Goal: Task Accomplishment & Management: Manage account settings

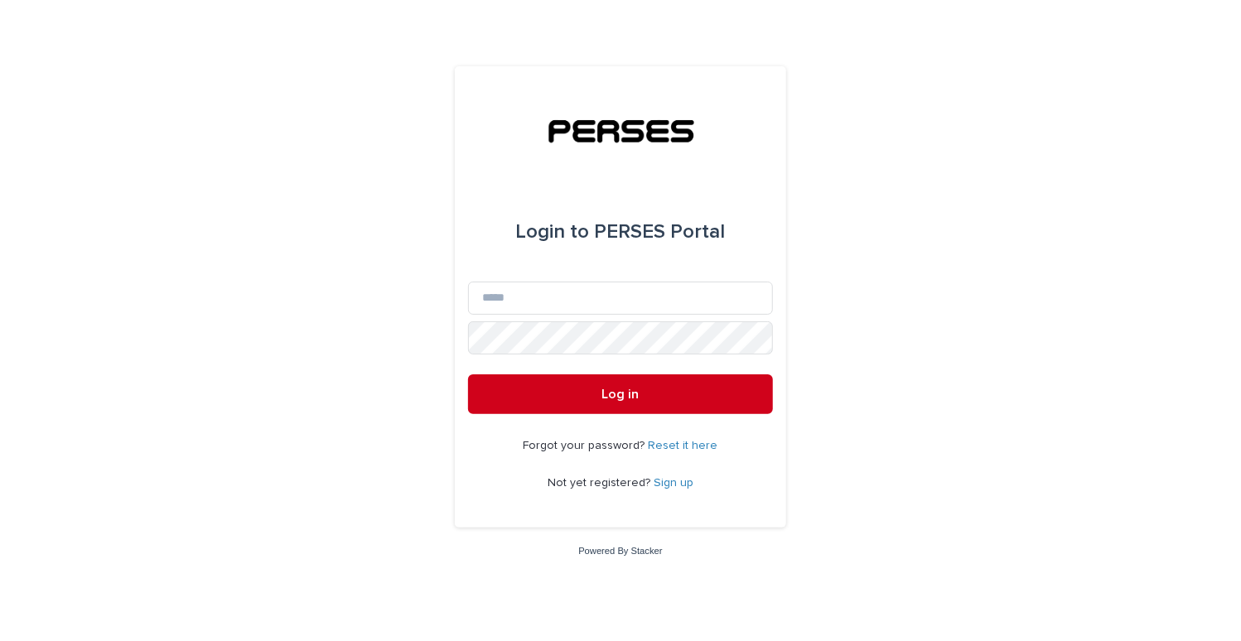
click at [1187, 80] on div "Login to PERSES Portal Email Password Log in Forgot your password? Reset it her…" at bounding box center [620, 320] width 1241 height 641
click at [547, 289] on input "Email" at bounding box center [620, 298] width 305 height 33
type input "**********"
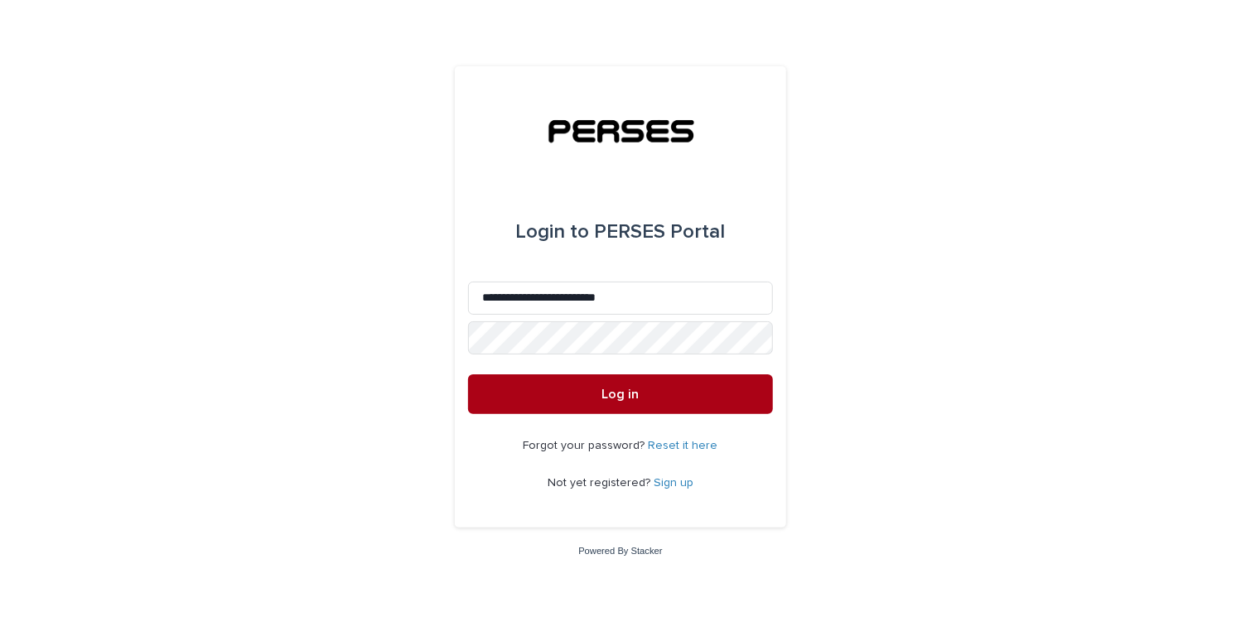
click at [606, 391] on span "Log in" at bounding box center [620, 394] width 37 height 13
